Goal: Task Accomplishment & Management: Manage account settings

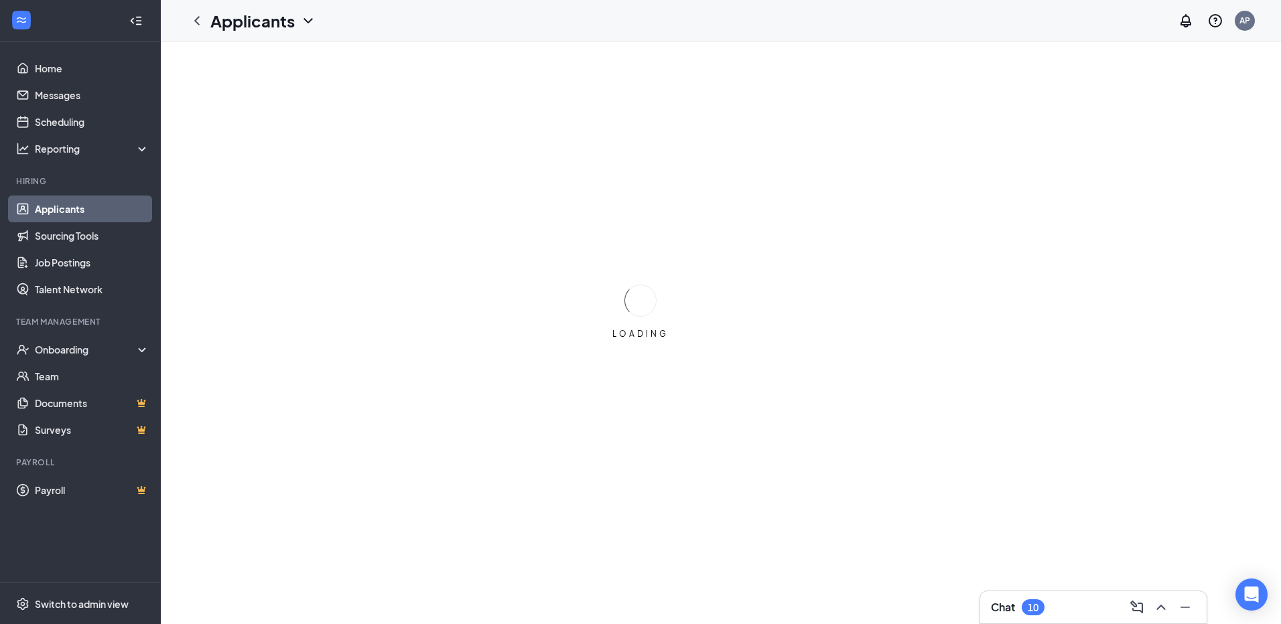
click at [115, 211] on link "Applicants" at bounding box center [92, 209] width 115 height 27
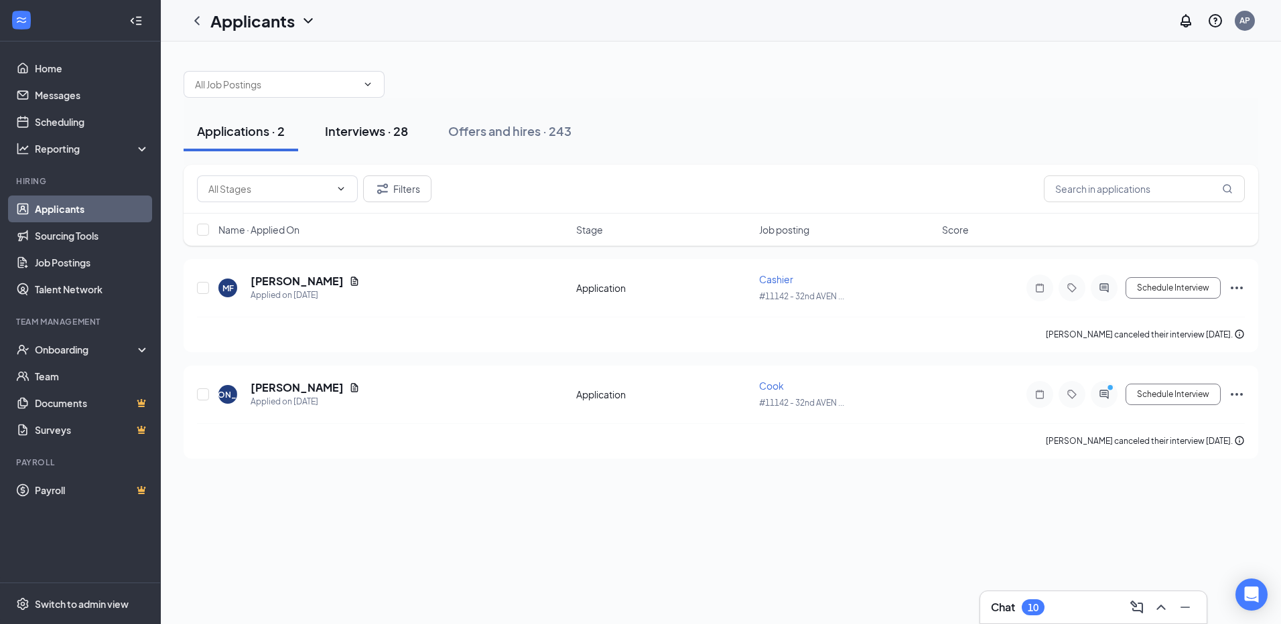
click at [378, 137] on div "Interviews · 28" at bounding box center [366, 131] width 83 height 17
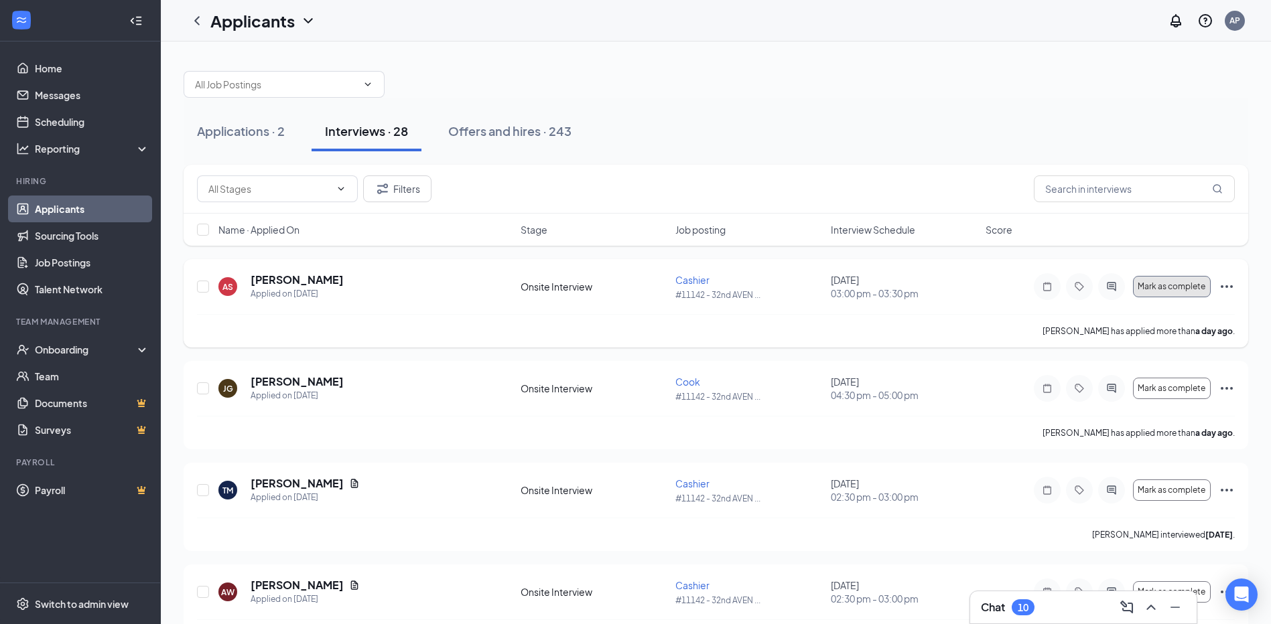
click at [1164, 285] on span "Mark as complete" at bounding box center [1171, 286] width 68 height 9
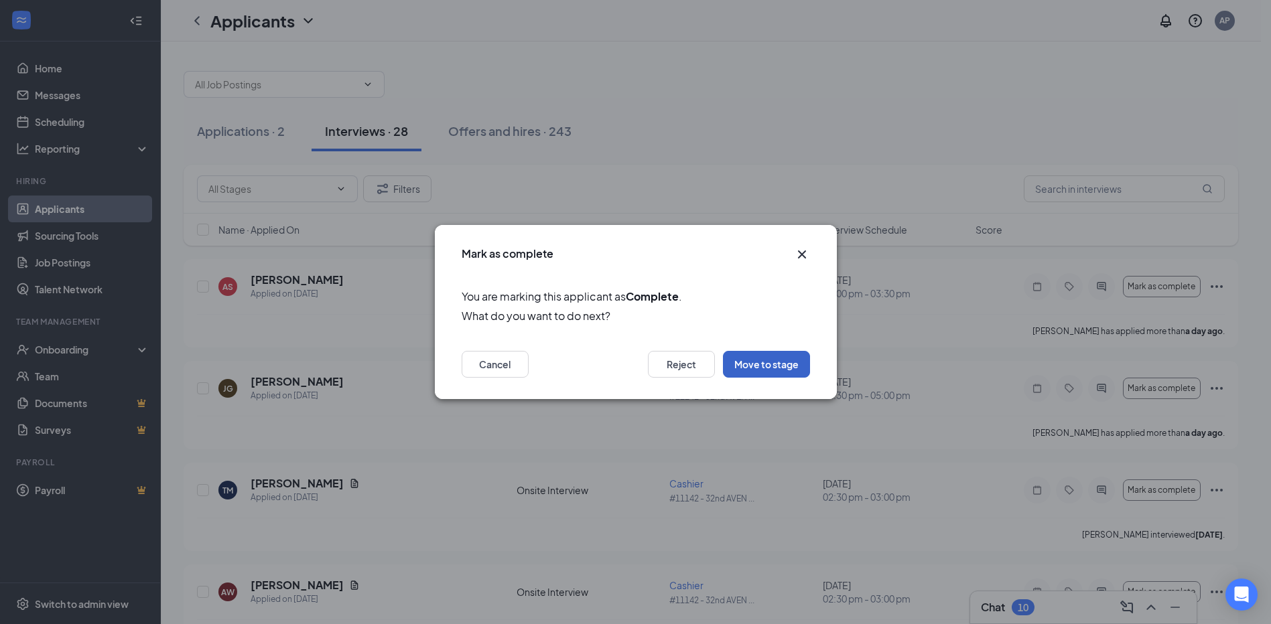
click at [778, 367] on button "Move to stage" at bounding box center [766, 364] width 87 height 27
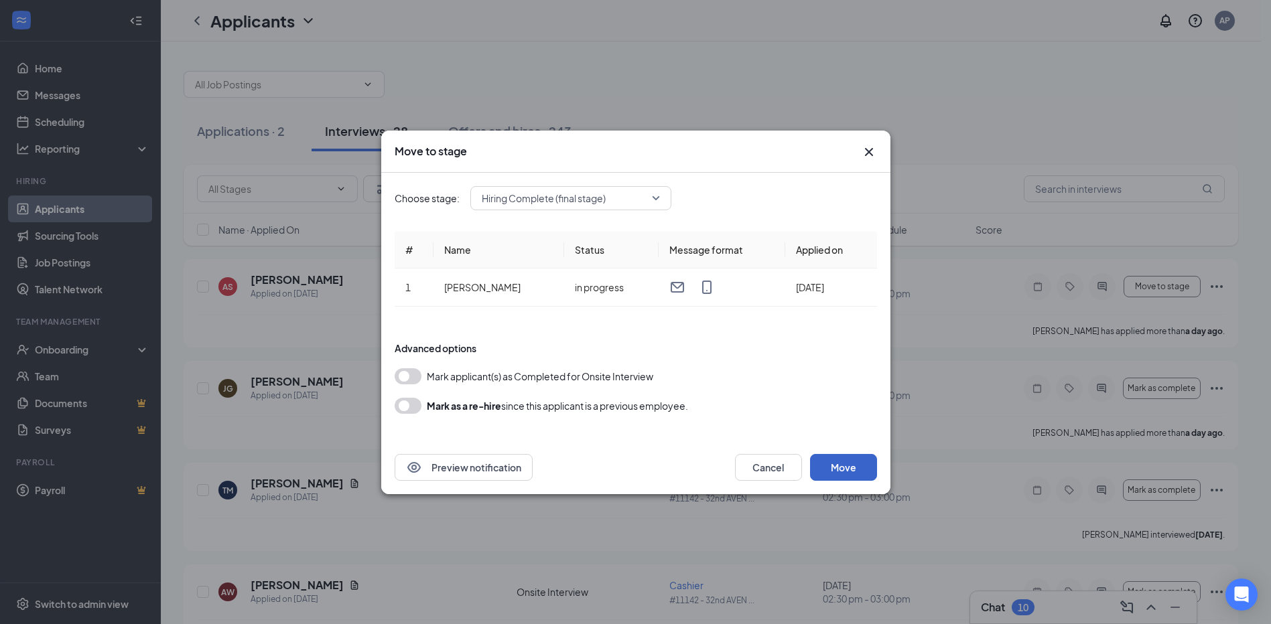
click at [859, 467] on button "Move" at bounding box center [843, 467] width 67 height 27
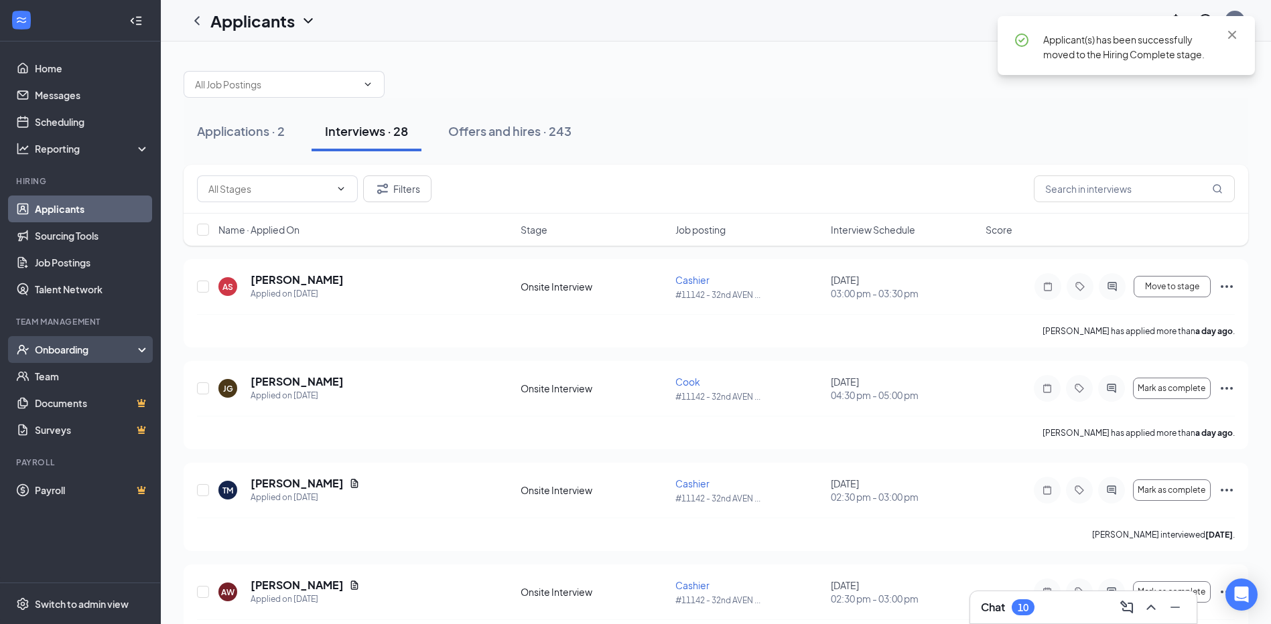
click at [42, 350] on div "Onboarding" at bounding box center [86, 349] width 103 height 13
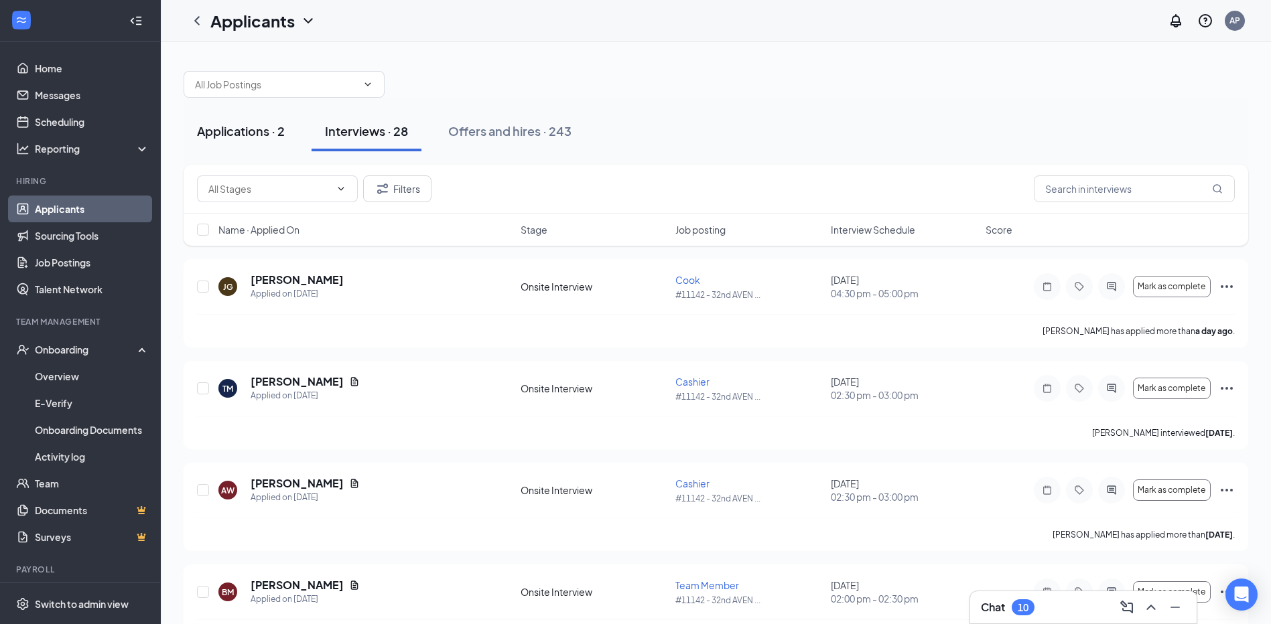
click at [253, 129] on div "Applications · 2" at bounding box center [241, 131] width 88 height 17
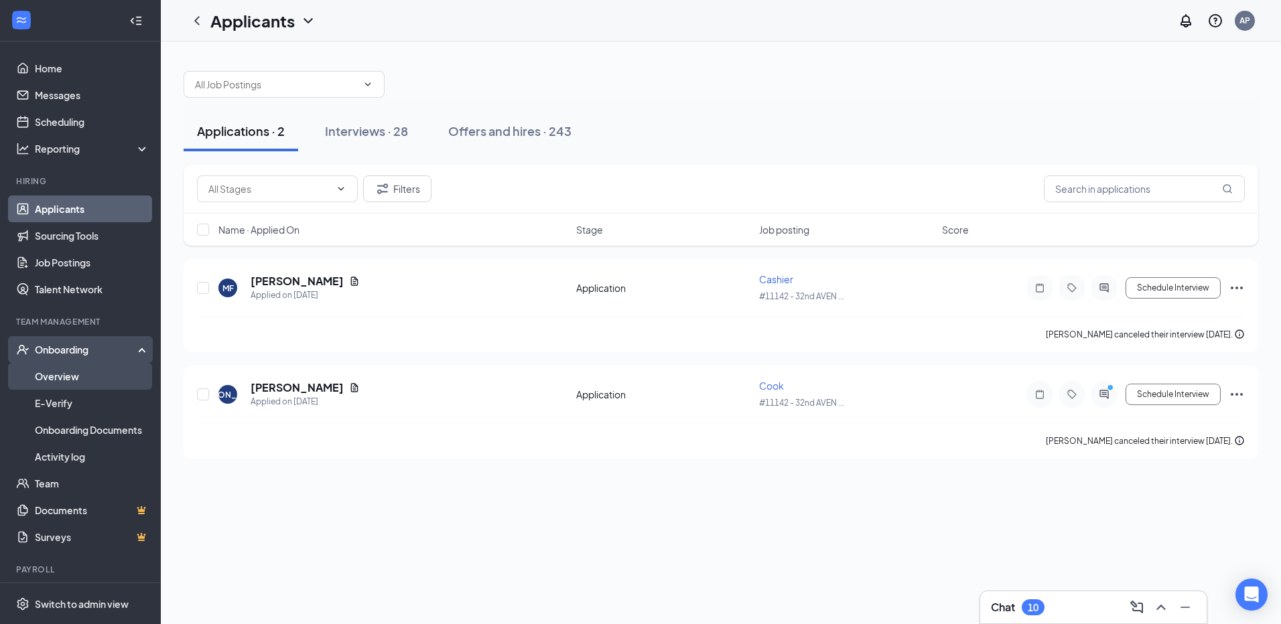
click at [73, 375] on link "Overview" at bounding box center [92, 376] width 115 height 27
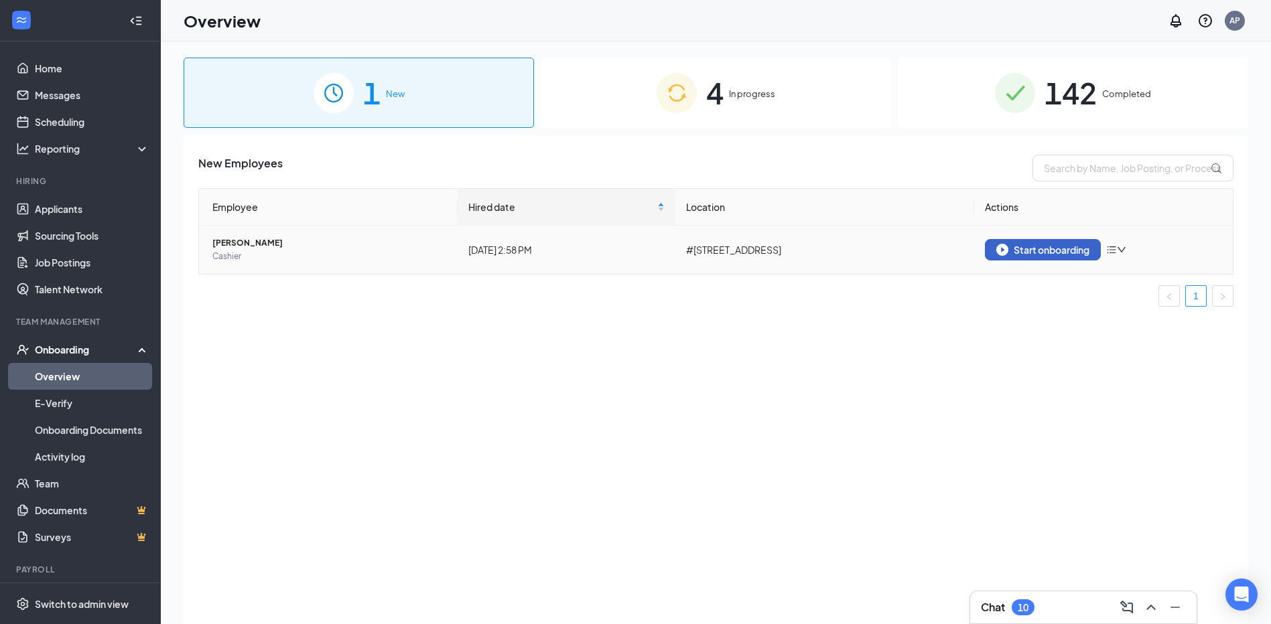
click at [1022, 251] on div "Start onboarding" at bounding box center [1042, 250] width 93 height 12
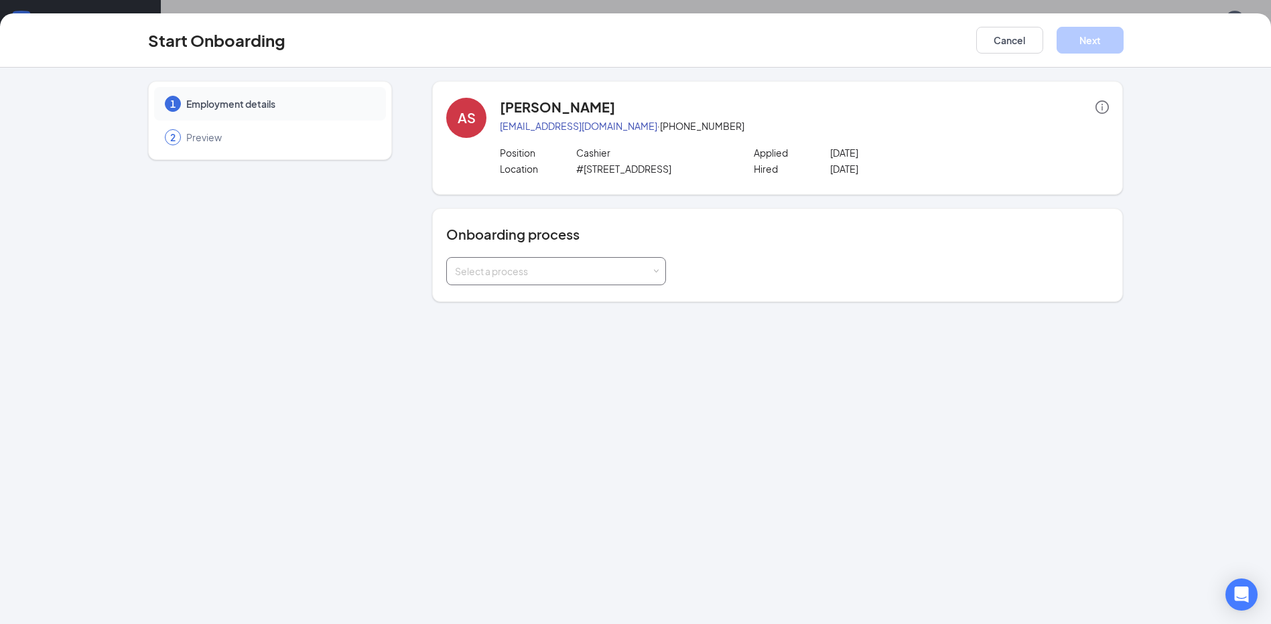
click at [636, 277] on div "Select a process" at bounding box center [553, 271] width 196 height 13
drag, startPoint x: 611, startPoint y: 308, endPoint x: 620, endPoint y: 315, distance: 11.5
click at [612, 308] on li "Onboarding Process" at bounding box center [556, 300] width 220 height 24
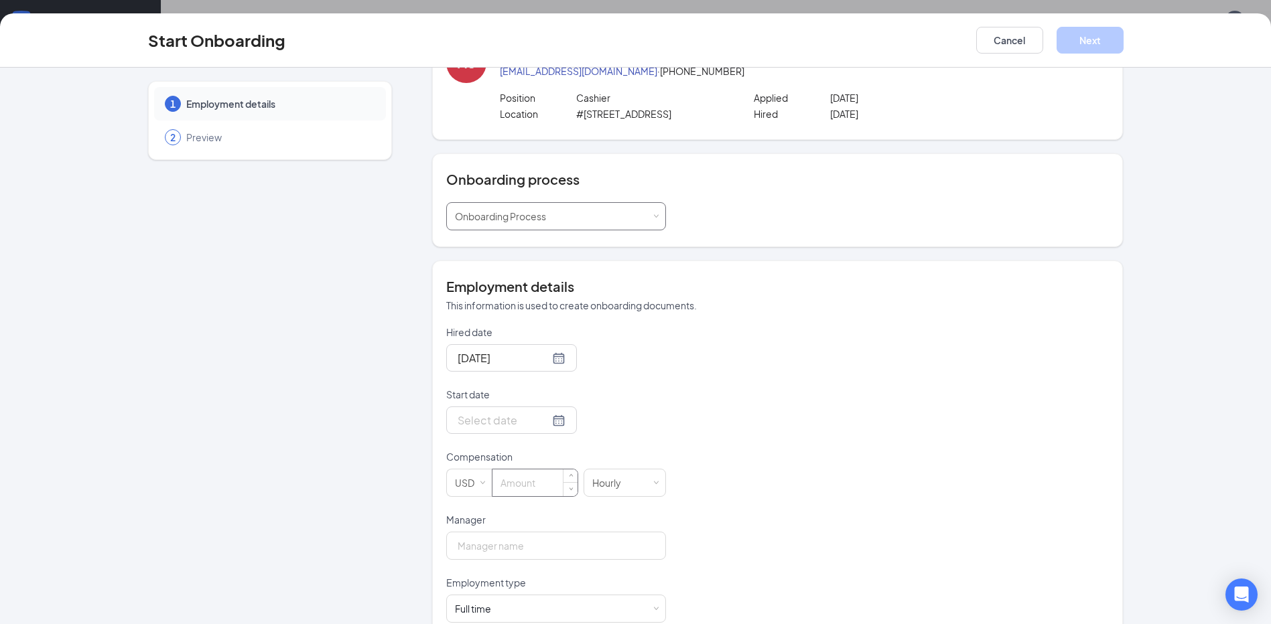
scroll to position [134, 0]
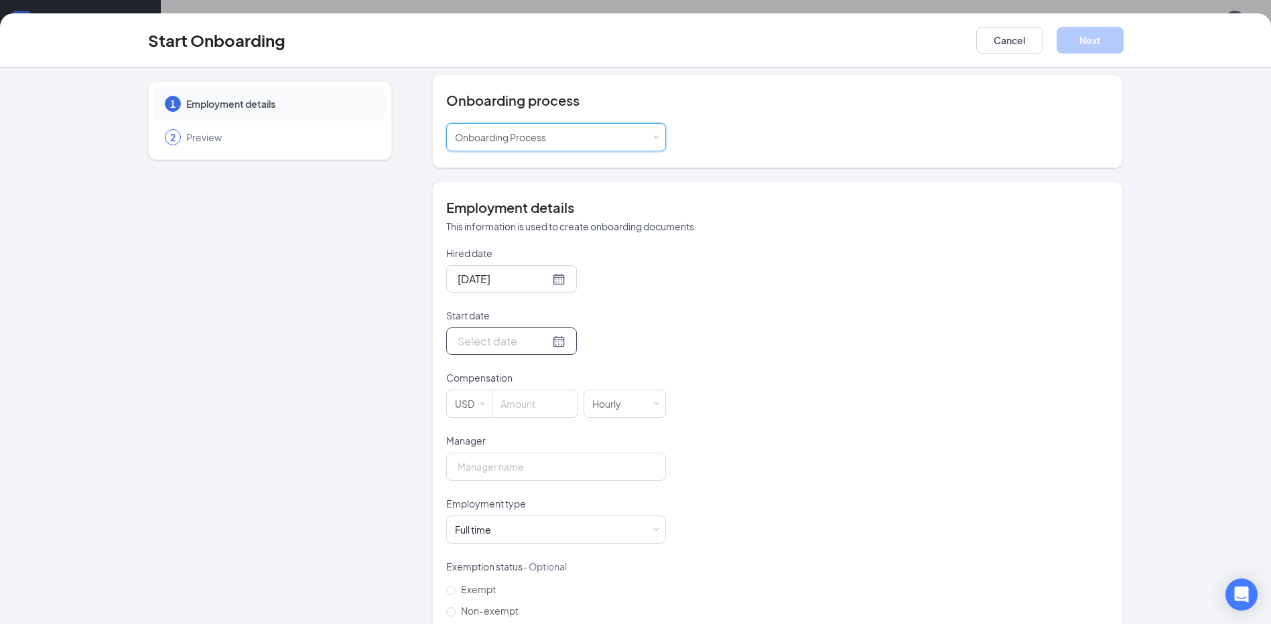
click at [532, 340] on input "Start date" at bounding box center [503, 341] width 92 height 17
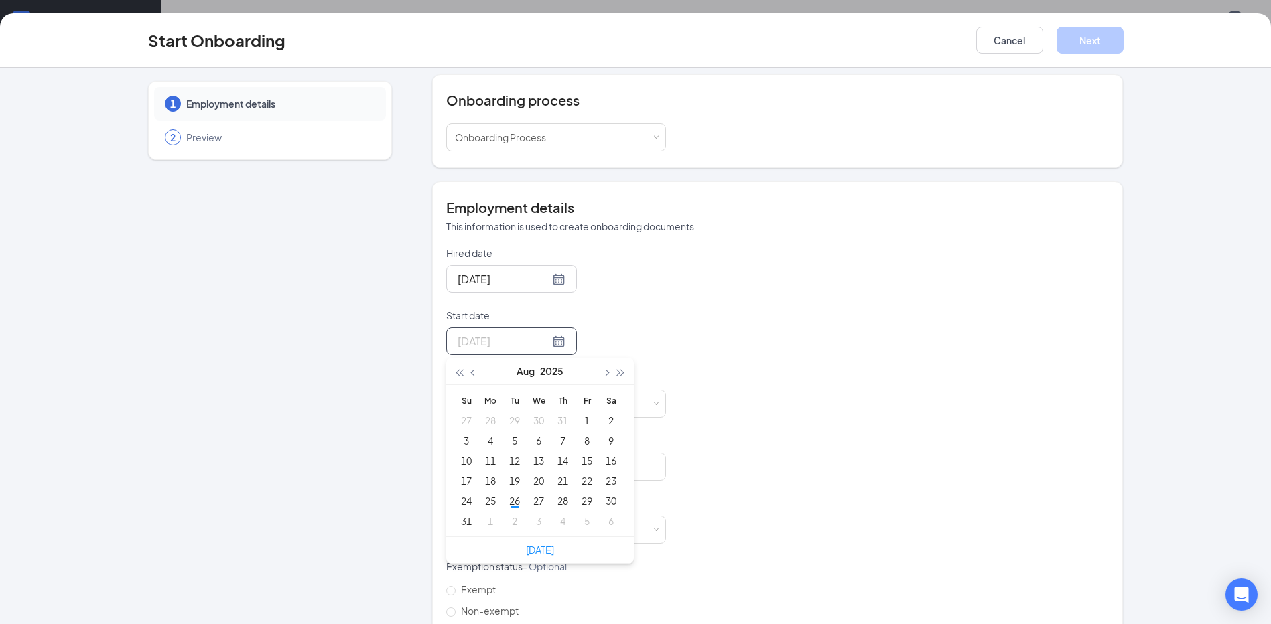
type input "[DATE]"
click at [565, 508] on div "28" at bounding box center [563, 501] width 16 height 16
click at [529, 410] on input at bounding box center [534, 404] width 85 height 27
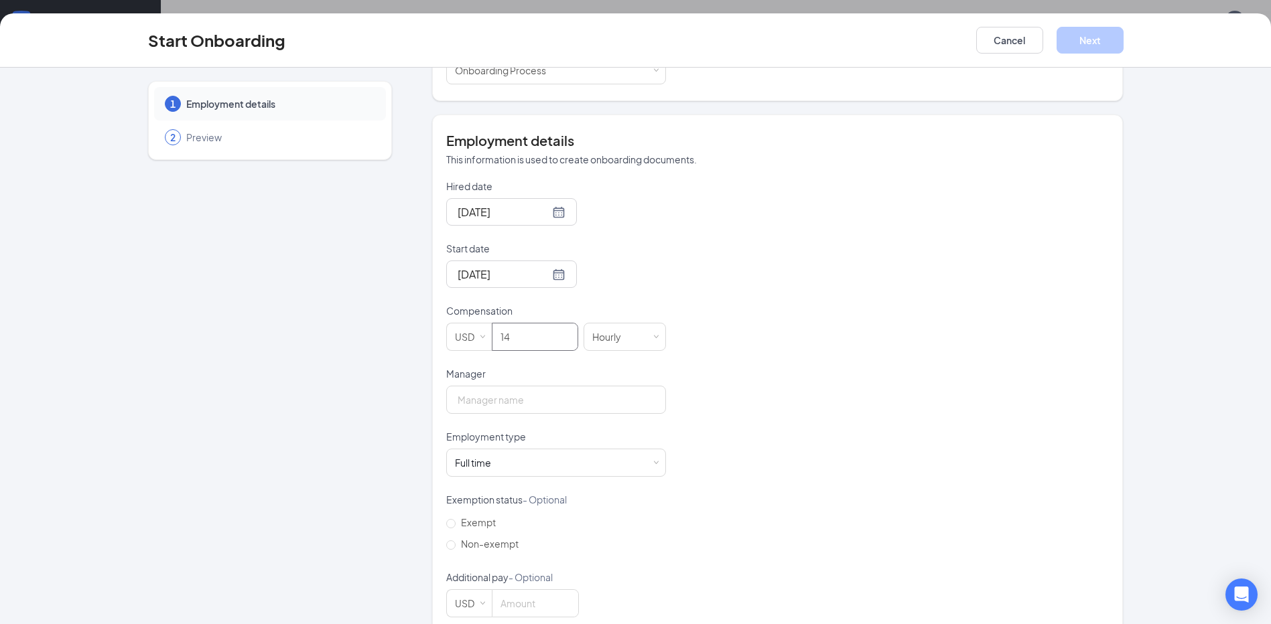
type input "14"
click at [752, 318] on div "Hired date [DATE] Start date [DATE] [DATE] Su Mo Tu We Th Fr Sa 27 28 29 30 31 …" at bounding box center [777, 399] width 662 height 438
click at [520, 397] on input "Manager" at bounding box center [556, 400] width 220 height 28
type input "[PERSON_NAME]"
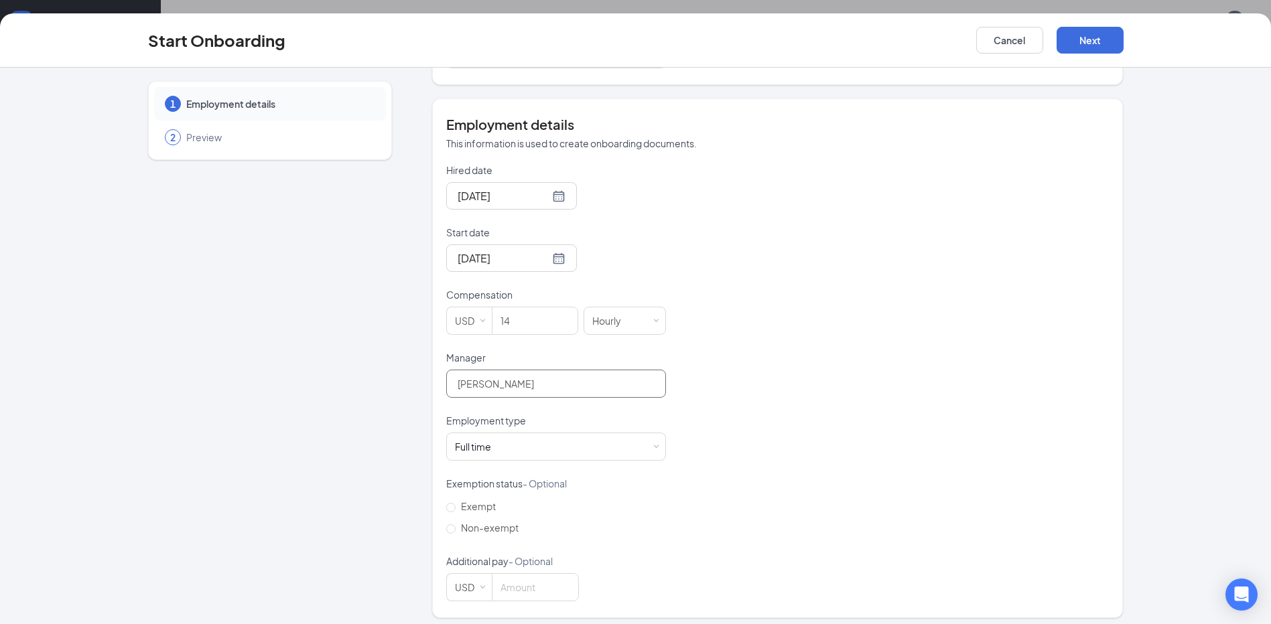
scroll to position [224, 0]
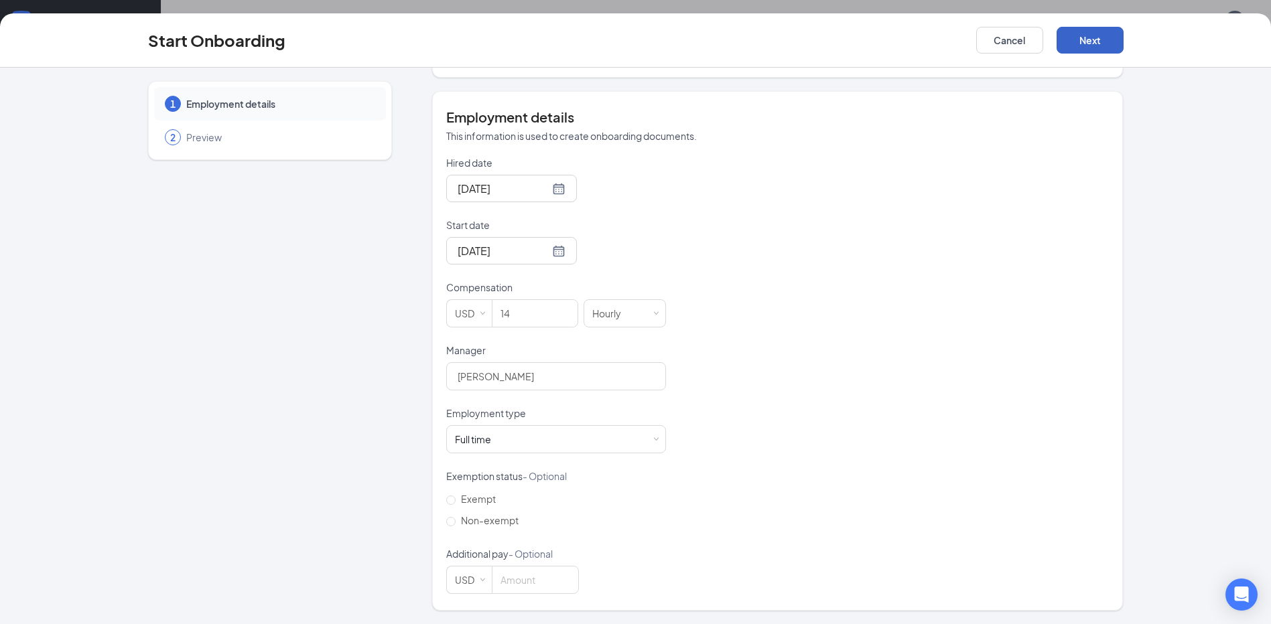
click at [1108, 39] on button "Next" at bounding box center [1089, 40] width 67 height 27
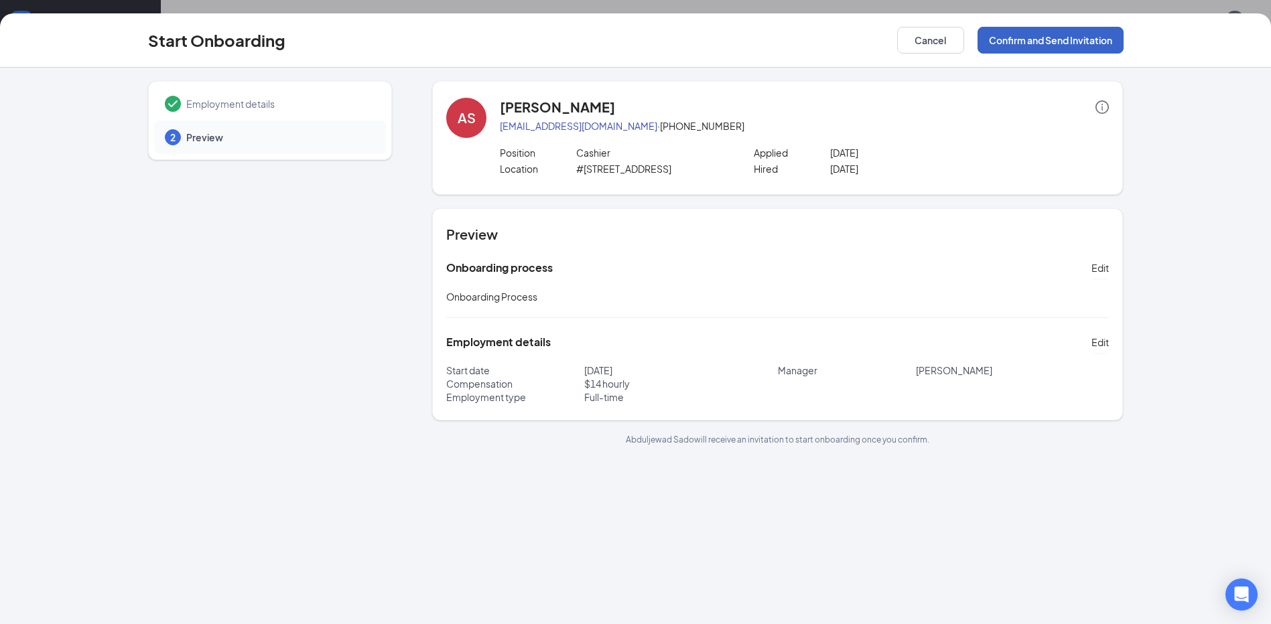
click at [1090, 46] on button "Confirm and Send Invitation" at bounding box center [1050, 40] width 146 height 27
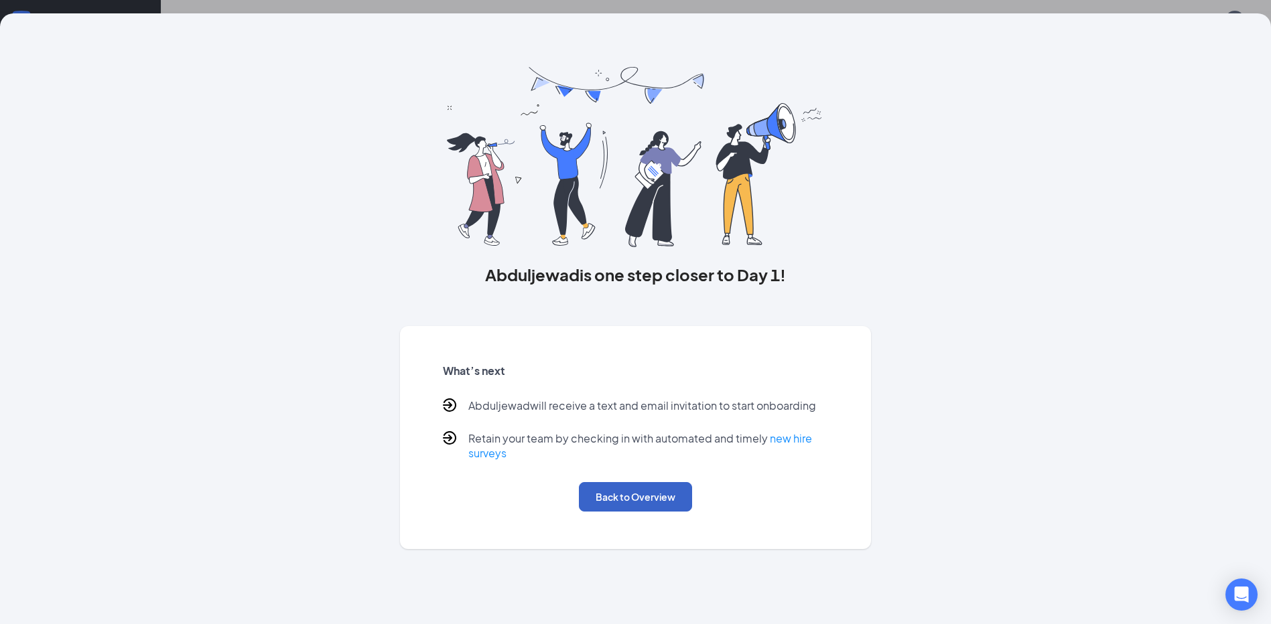
click at [666, 491] on button "Back to Overview" at bounding box center [635, 496] width 113 height 29
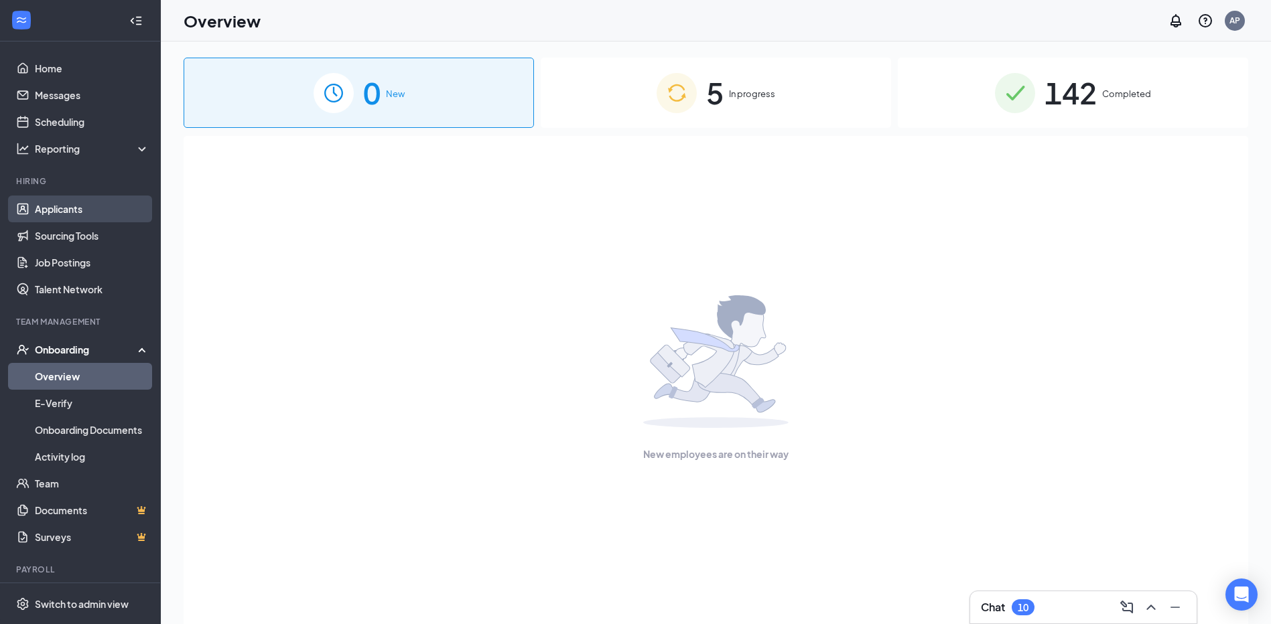
click at [76, 208] on link "Applicants" at bounding box center [92, 209] width 115 height 27
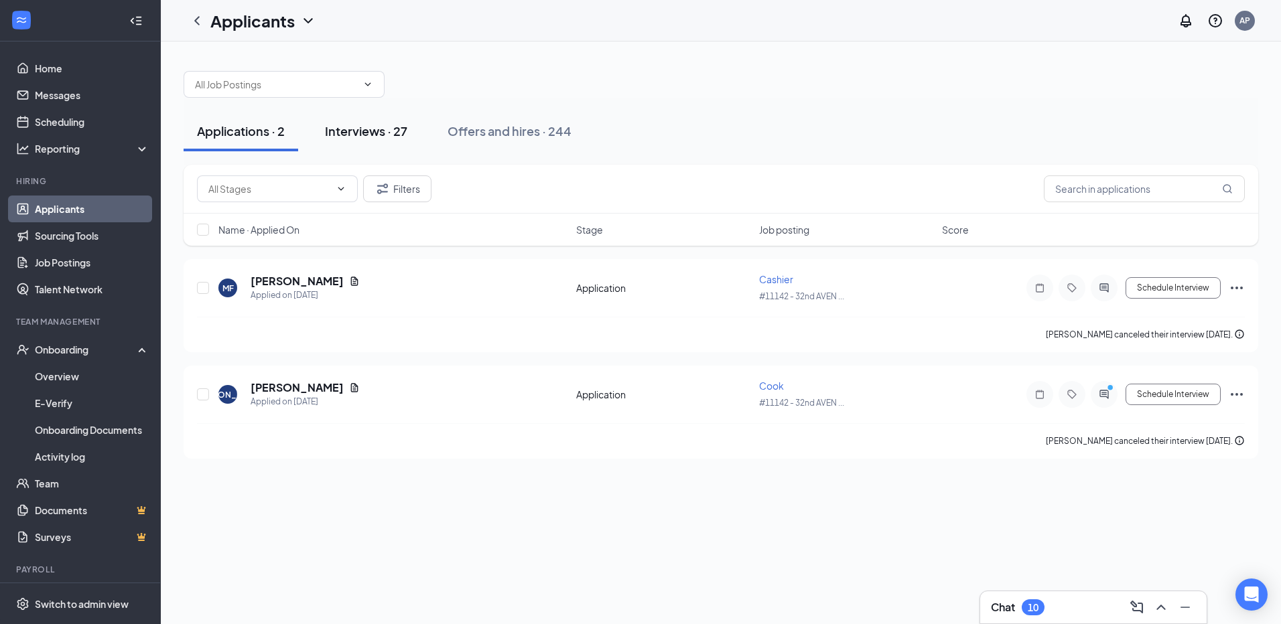
click at [390, 136] on div "Interviews · 27" at bounding box center [366, 131] width 82 height 17
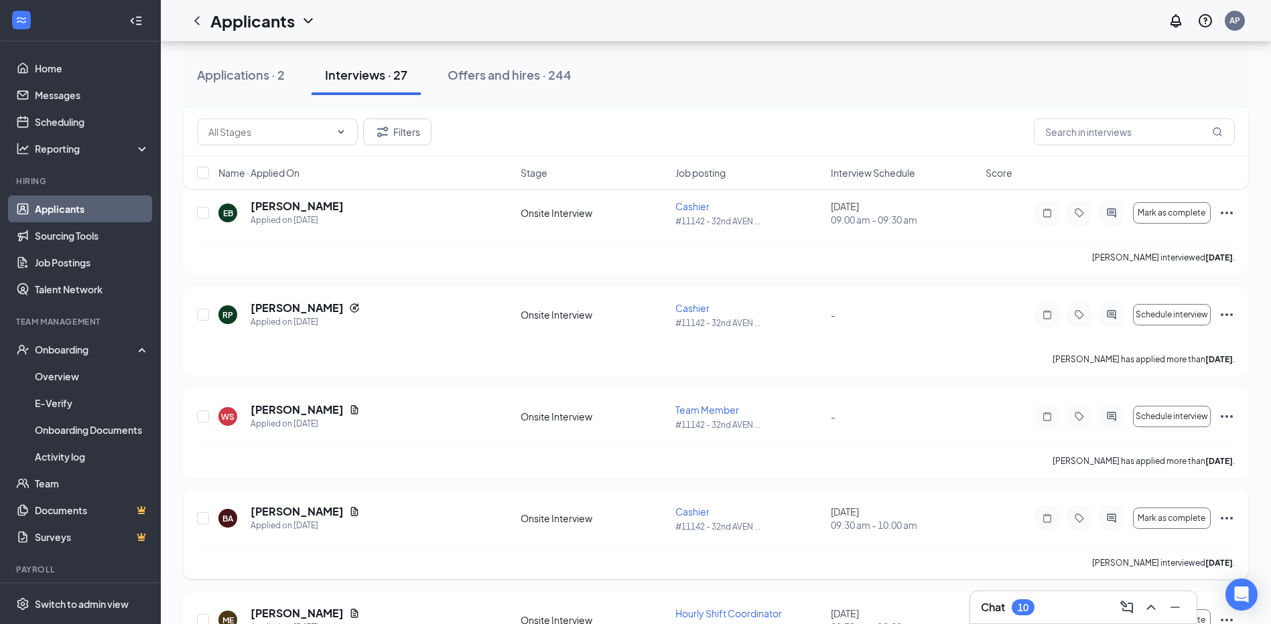
scroll to position [603, 0]
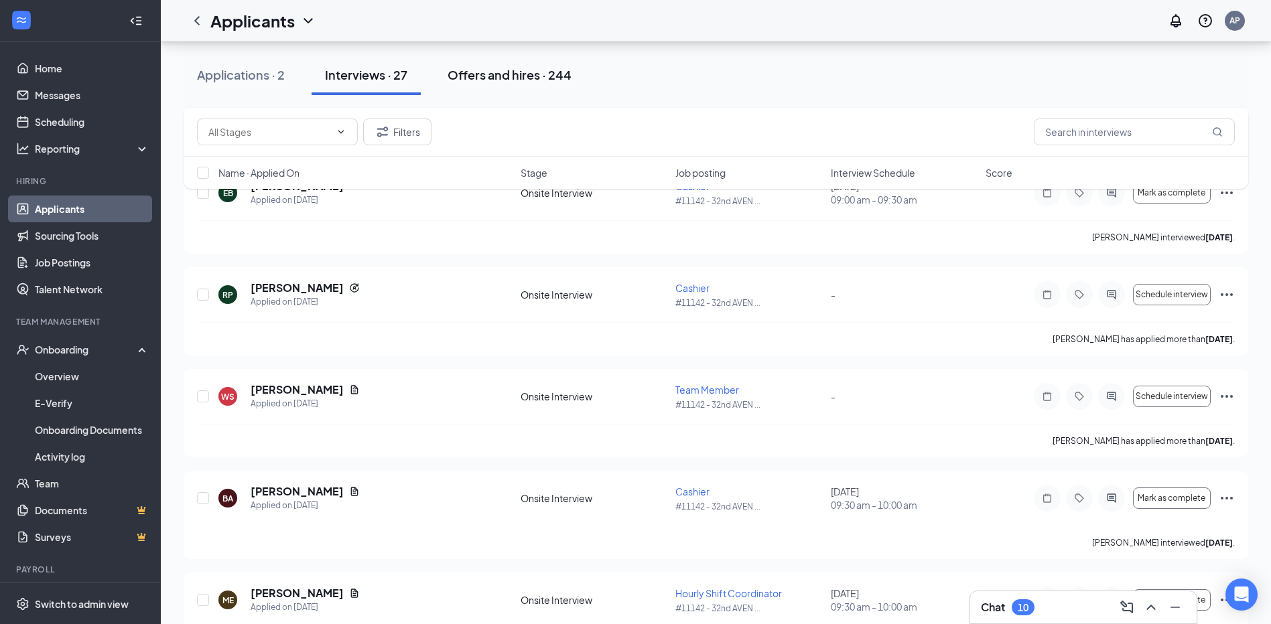
click at [529, 61] on button "Offers and hires · 244" at bounding box center [509, 75] width 151 height 40
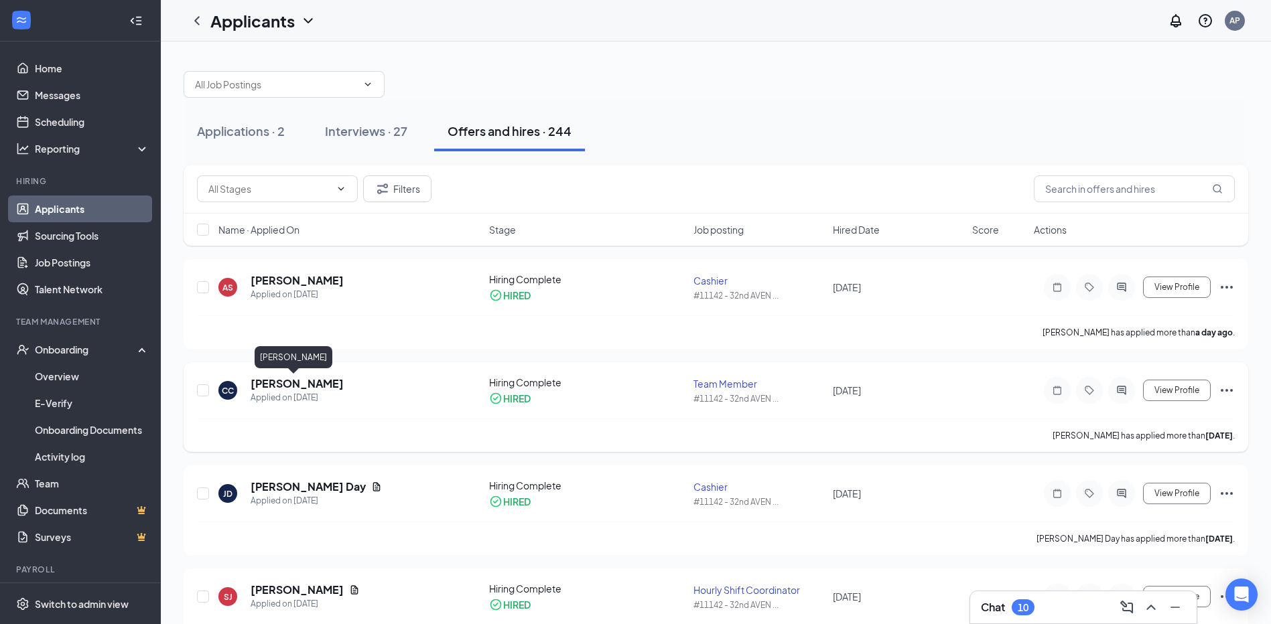
click at [310, 390] on h5 "[PERSON_NAME]" at bounding box center [297, 383] width 93 height 15
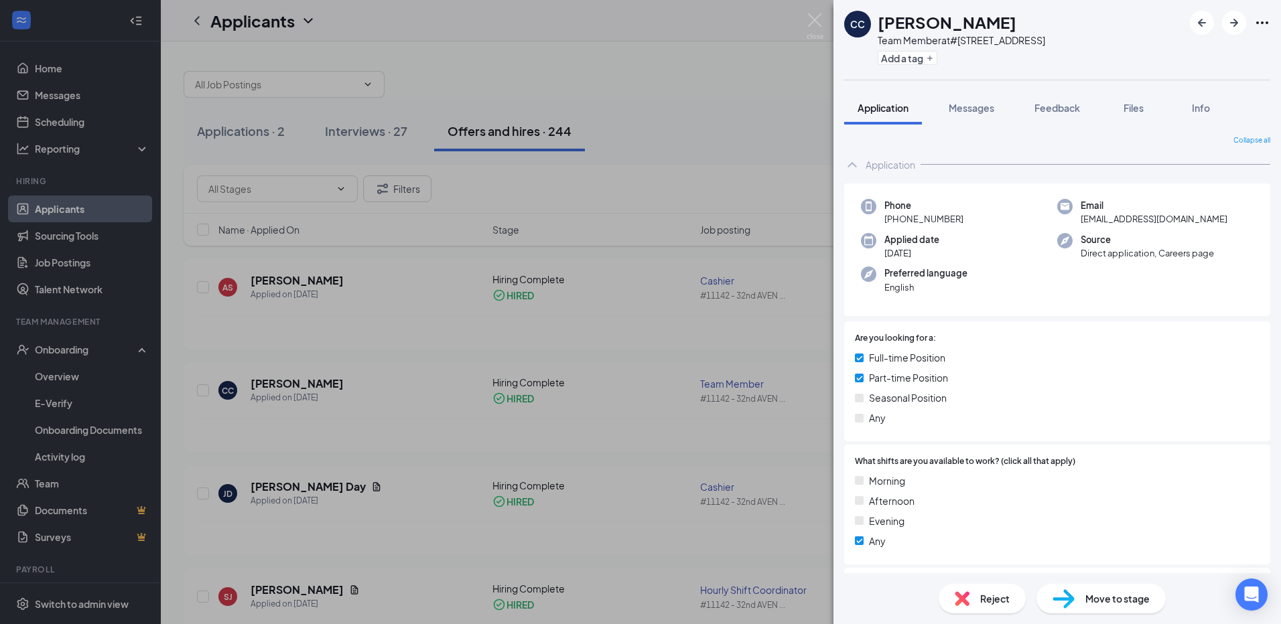
click at [728, 89] on div "CC [PERSON_NAME] Team Member at #[STREET_ADDRESS] Add a tag Application Message…" at bounding box center [640, 312] width 1281 height 624
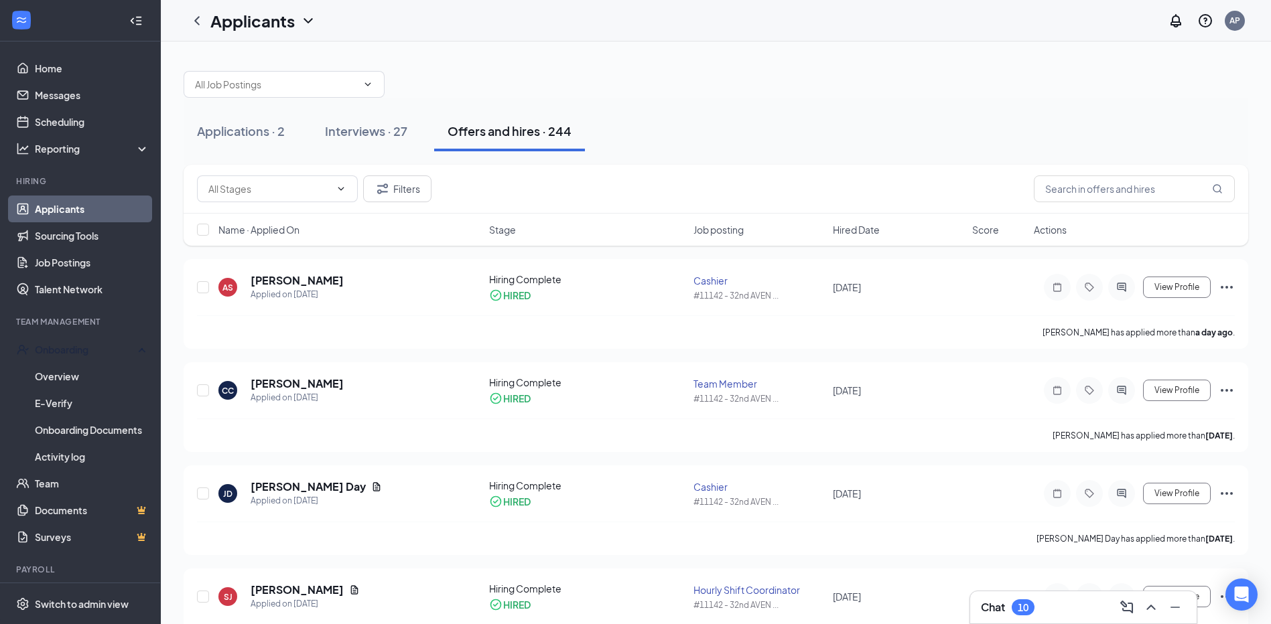
drag, startPoint x: 102, startPoint y: 340, endPoint x: 120, endPoint y: 334, distance: 19.3
click at [102, 340] on div "Onboarding" at bounding box center [80, 349] width 161 height 27
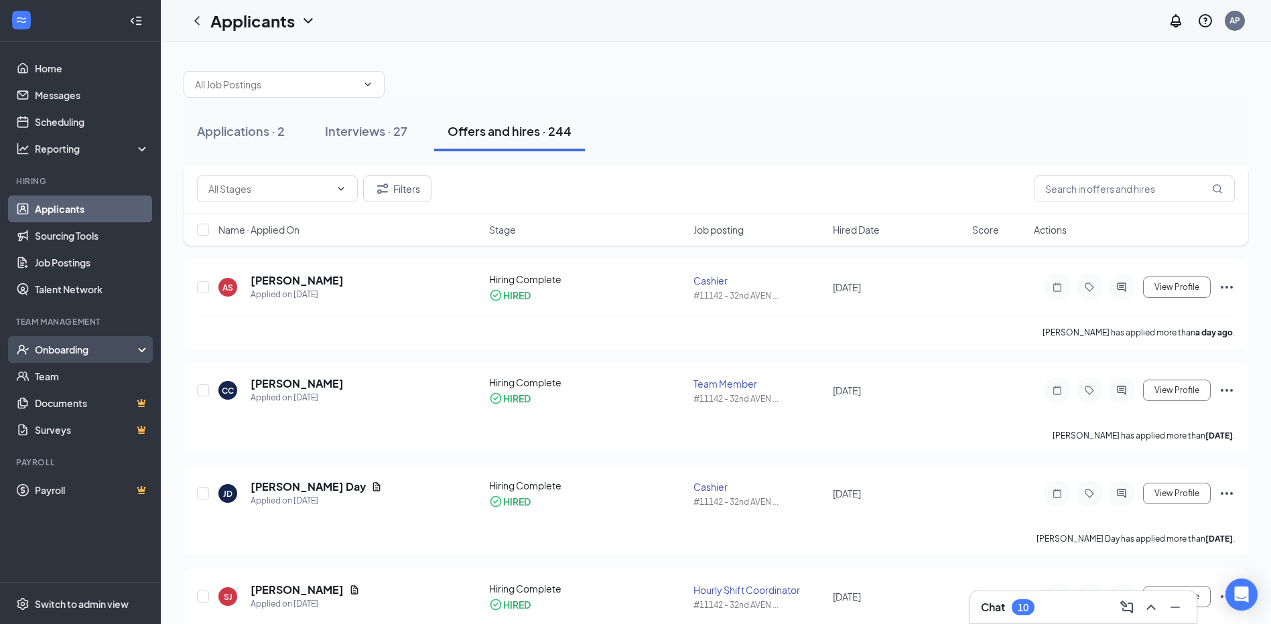
drag, startPoint x: 84, startPoint y: 331, endPoint x: 86, endPoint y: 352, distance: 20.9
click at [84, 342] on li "Team Management Onboarding Overview E-Verify Onboarding Documents Activity log …" at bounding box center [80, 379] width 160 height 127
click at [88, 354] on div "Onboarding" at bounding box center [86, 349] width 103 height 13
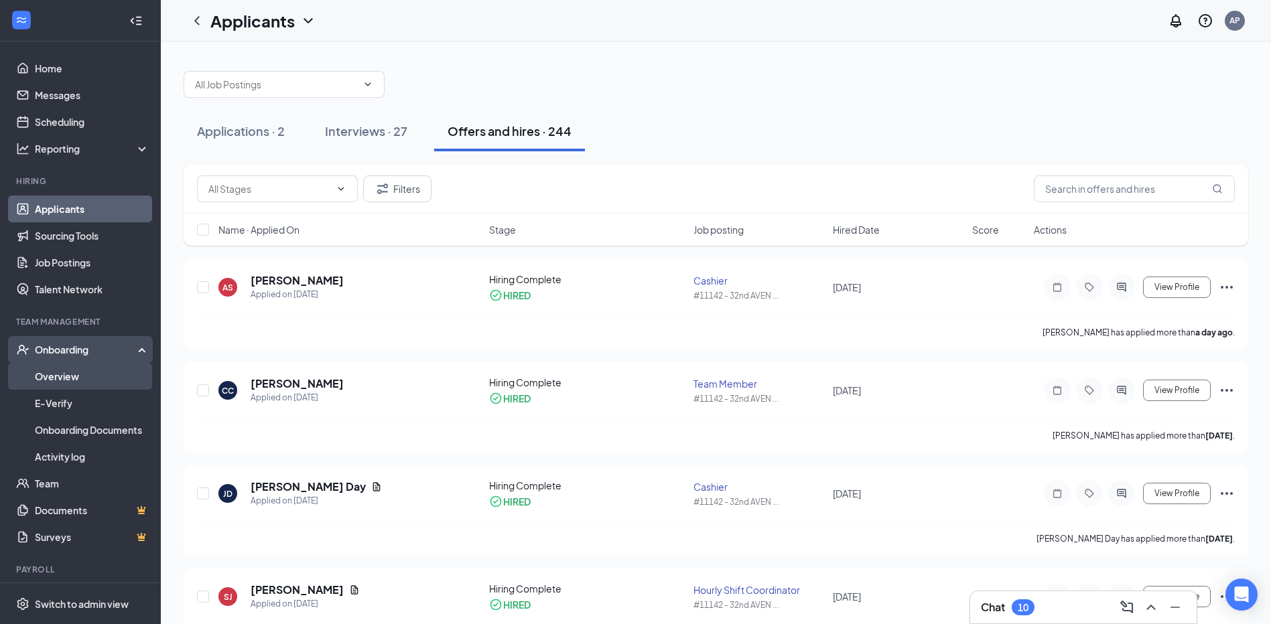
click at [76, 380] on link "Overview" at bounding box center [92, 376] width 115 height 27
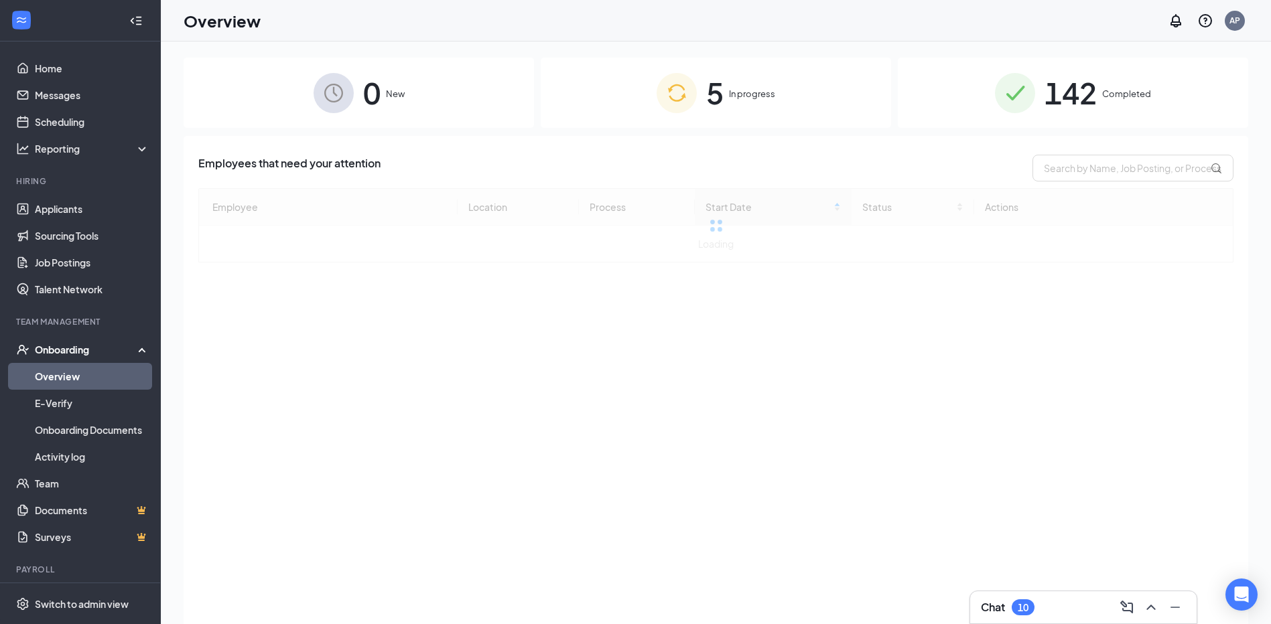
click at [793, 115] on div "5 In progress" at bounding box center [716, 93] width 350 height 70
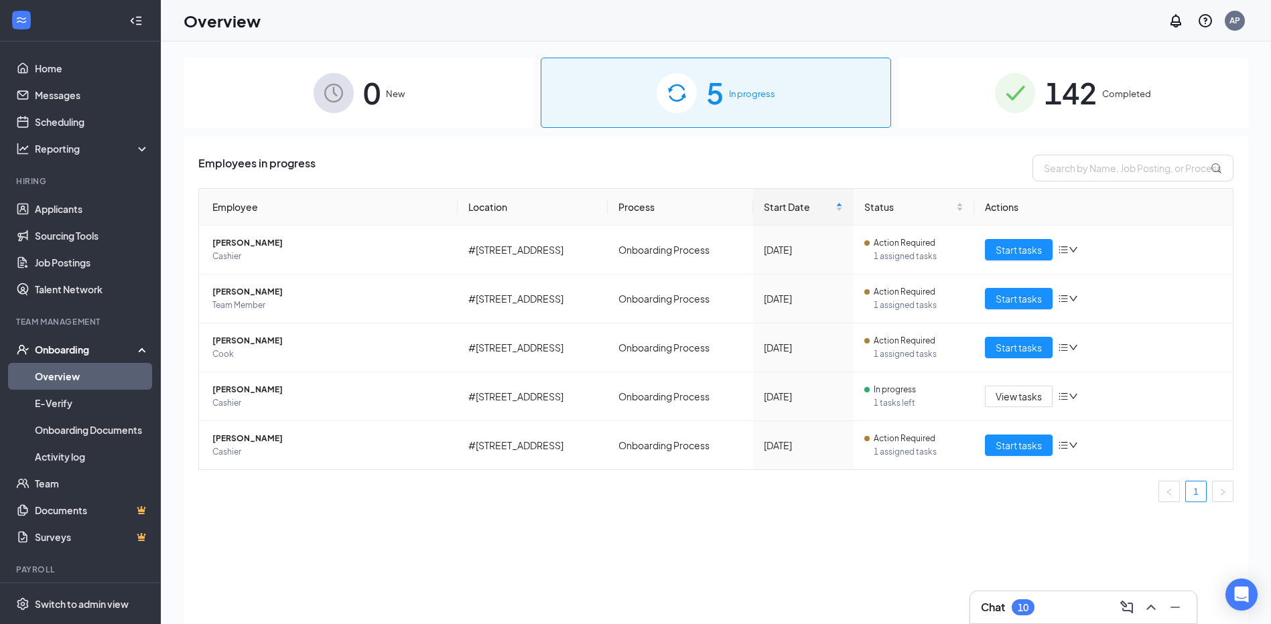
click at [982, 84] on div "142 Completed" at bounding box center [1073, 93] width 350 height 70
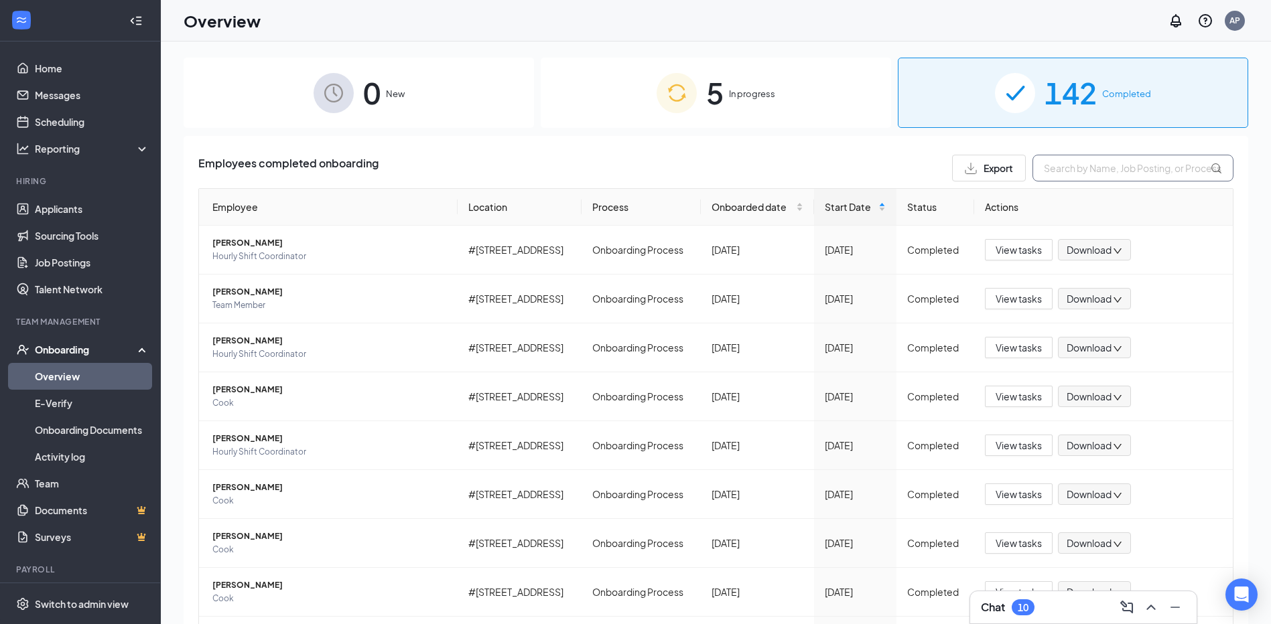
click at [1073, 164] on input "text" at bounding box center [1132, 168] width 201 height 27
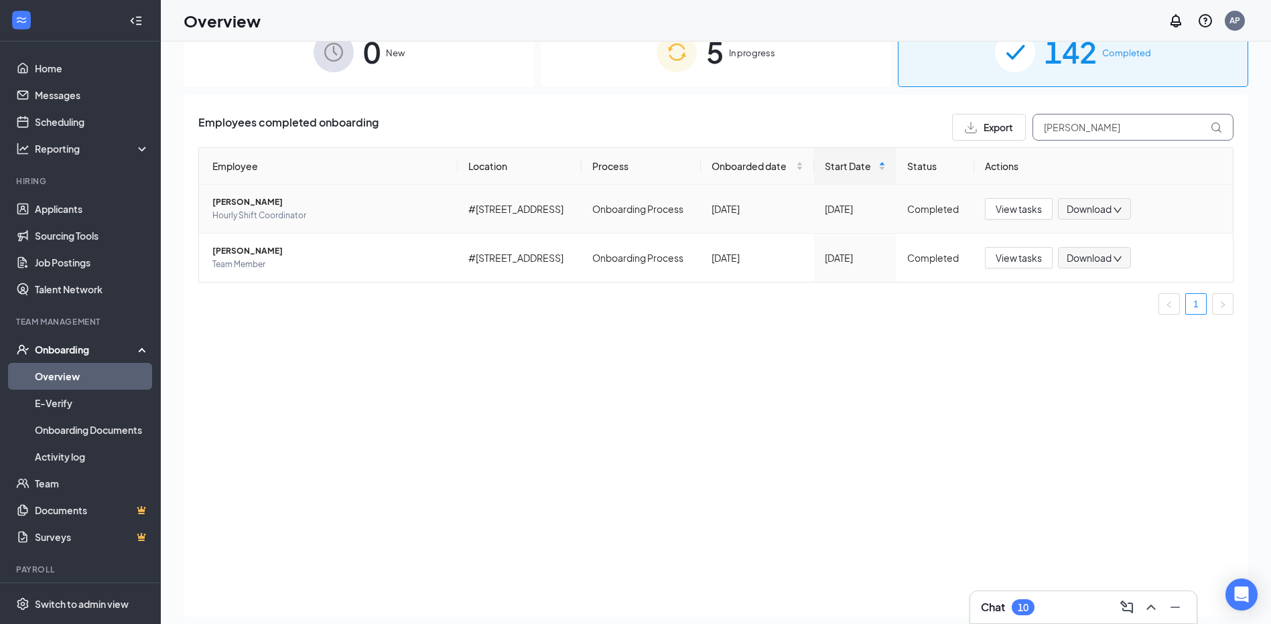
scroll to position [60, 0]
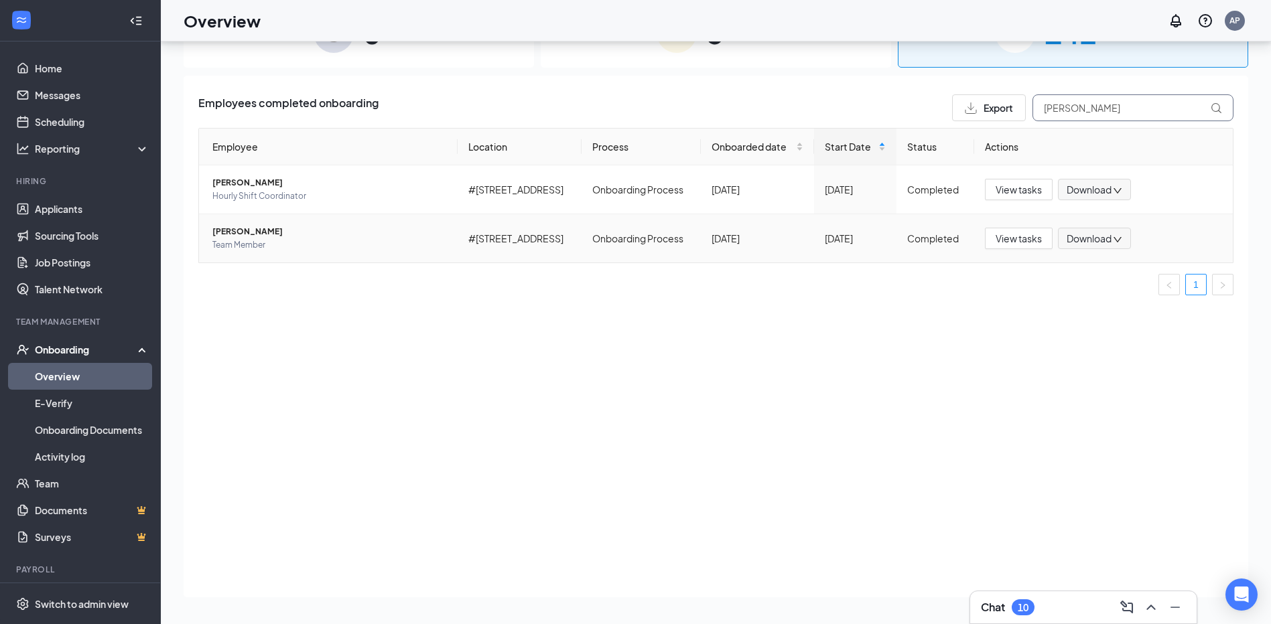
type input "[PERSON_NAME]"
click at [917, 234] on div "Completed" at bounding box center [935, 238] width 56 height 15
click at [996, 244] on span "View tasks" at bounding box center [1018, 238] width 46 height 15
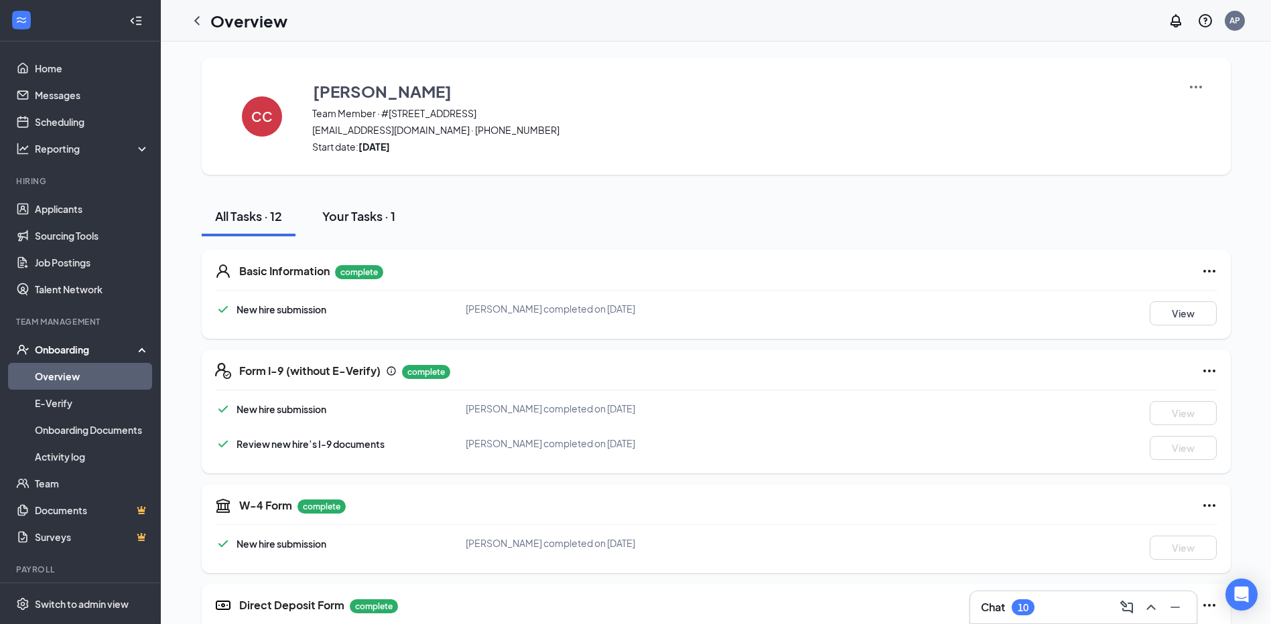
click at [359, 216] on div "Your Tasks · 1" at bounding box center [358, 216] width 73 height 17
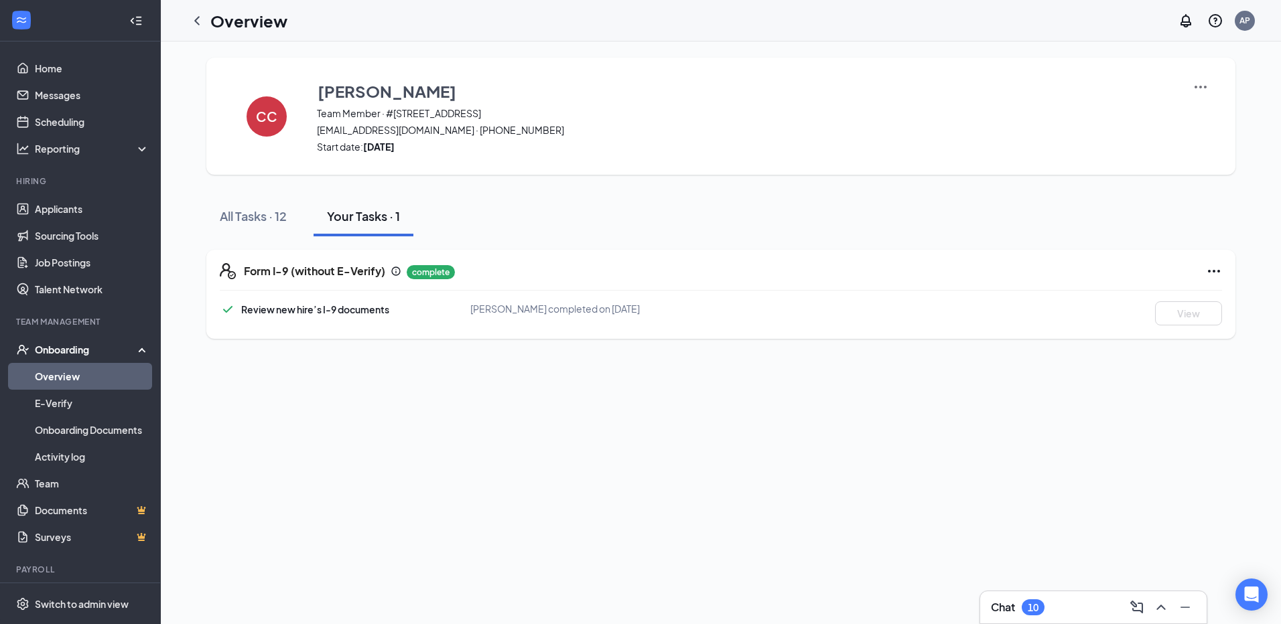
click at [508, 322] on div "Review new hire’s I-9 documents [PERSON_NAME] completed on [DATE] View" at bounding box center [721, 313] width 1002 height 24
click at [911, 184] on div "CC [PERSON_NAME] Team Member · #[STREET_ADDRESS][EMAIL_ADDRESS][DOMAIN_NAME] · …" at bounding box center [720, 198] width 1029 height 281
click at [250, 213] on div "All Tasks · 12" at bounding box center [253, 216] width 67 height 17
